Goal: Navigation & Orientation: Find specific page/section

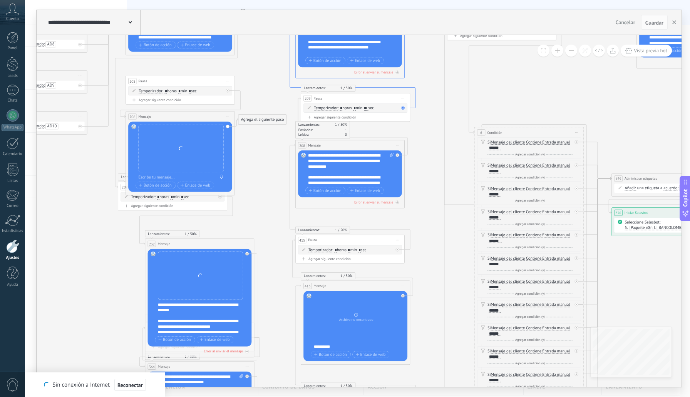
drag, startPoint x: 301, startPoint y: 92, endPoint x: 292, endPoint y: 78, distance: 17.3
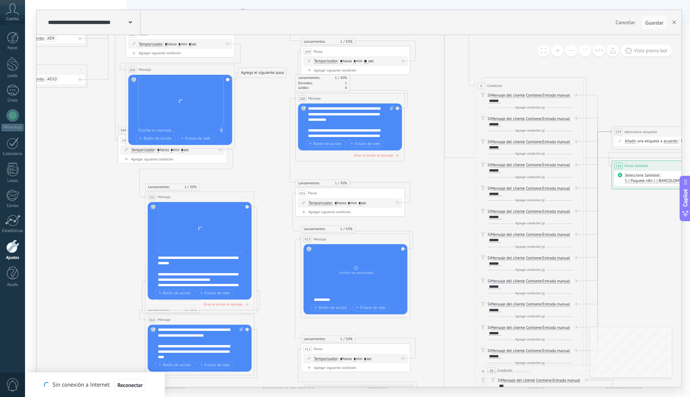
drag, startPoint x: 269, startPoint y: 182, endPoint x: 273, endPoint y: 165, distance: 17.7
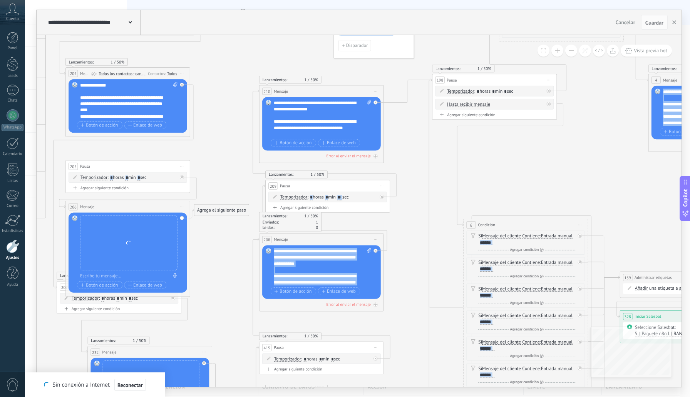
drag, startPoint x: 273, startPoint y: 72, endPoint x: 283, endPoint y: 96, distance: 25.7
click at [553, 60] on div "**********" at bounding box center [553, 60] width 0 height 0
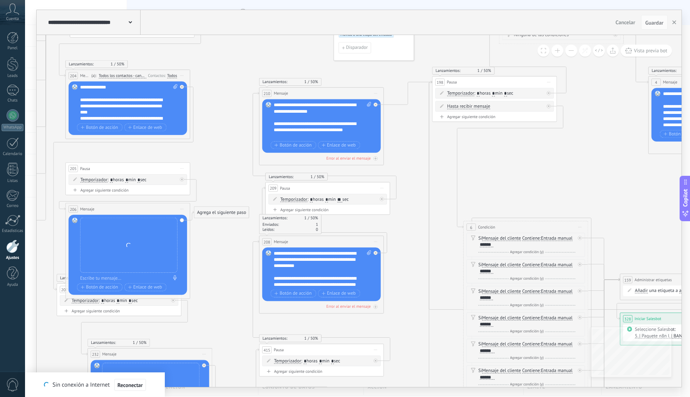
drag, startPoint x: 201, startPoint y: 60, endPoint x: 256, endPoint y: 66, distance: 54.6
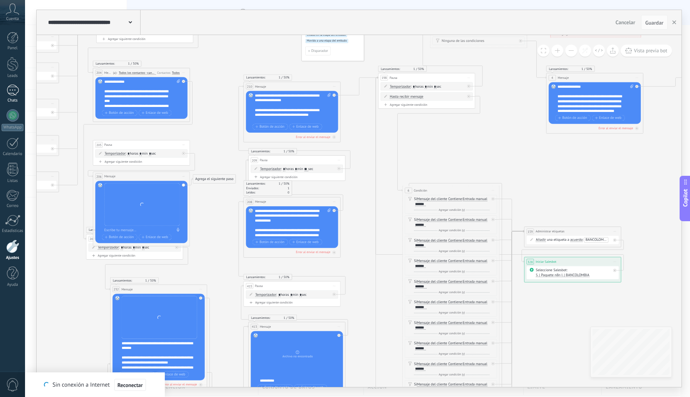
click at [12, 94] on div at bounding box center [13, 90] width 12 height 11
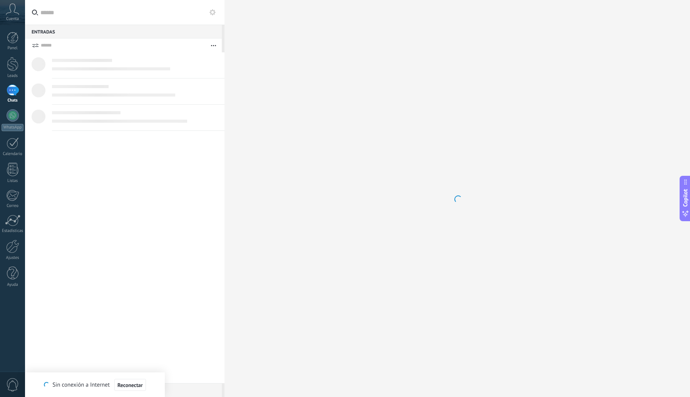
click at [14, 92] on div at bounding box center [13, 90] width 12 height 11
click at [12, 119] on div at bounding box center [13, 115] width 12 height 12
